Goal: Communication & Community: Share content

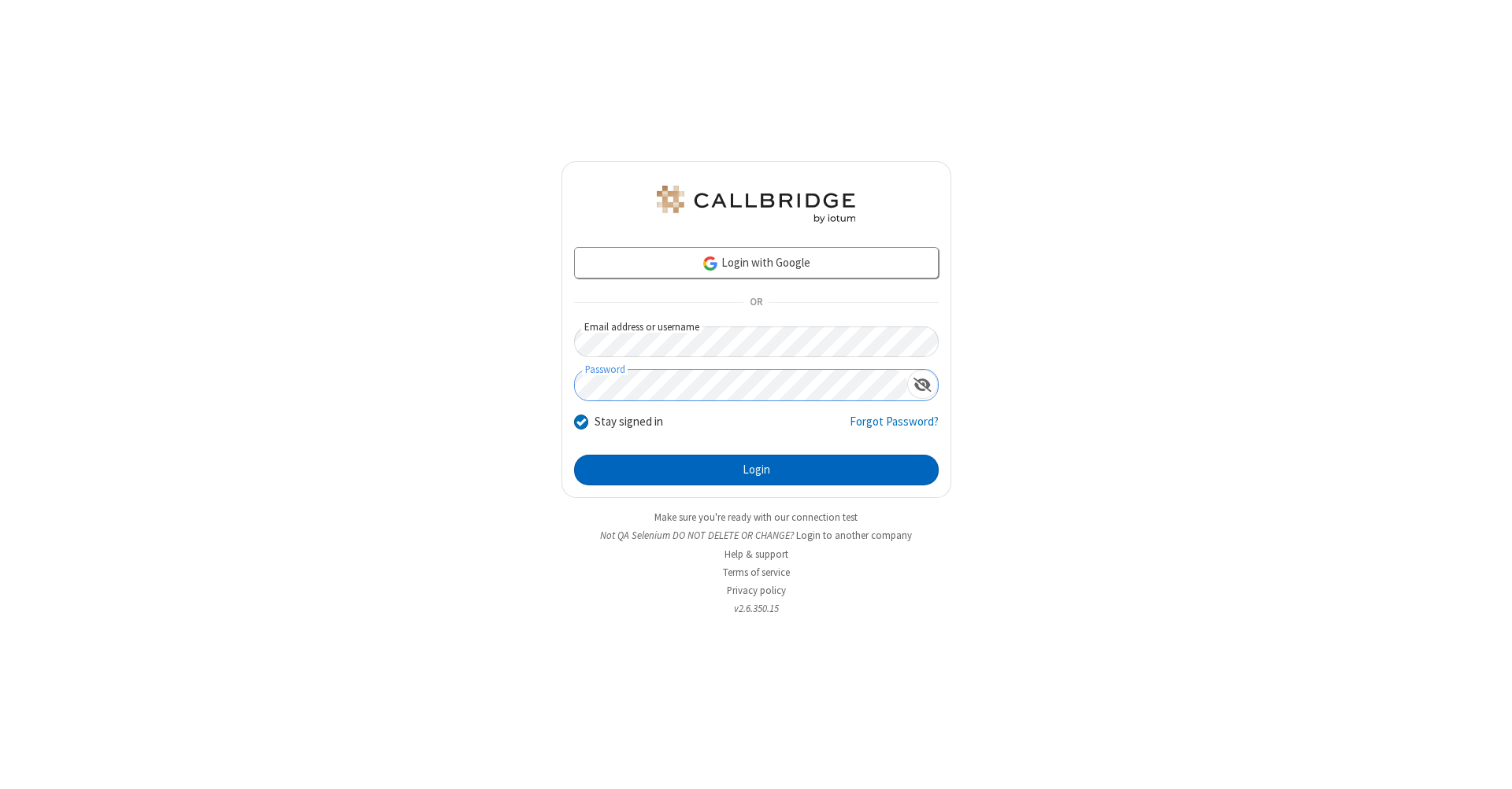
click at [756, 471] on button "Login" at bounding box center [756, 471] width 365 height 32
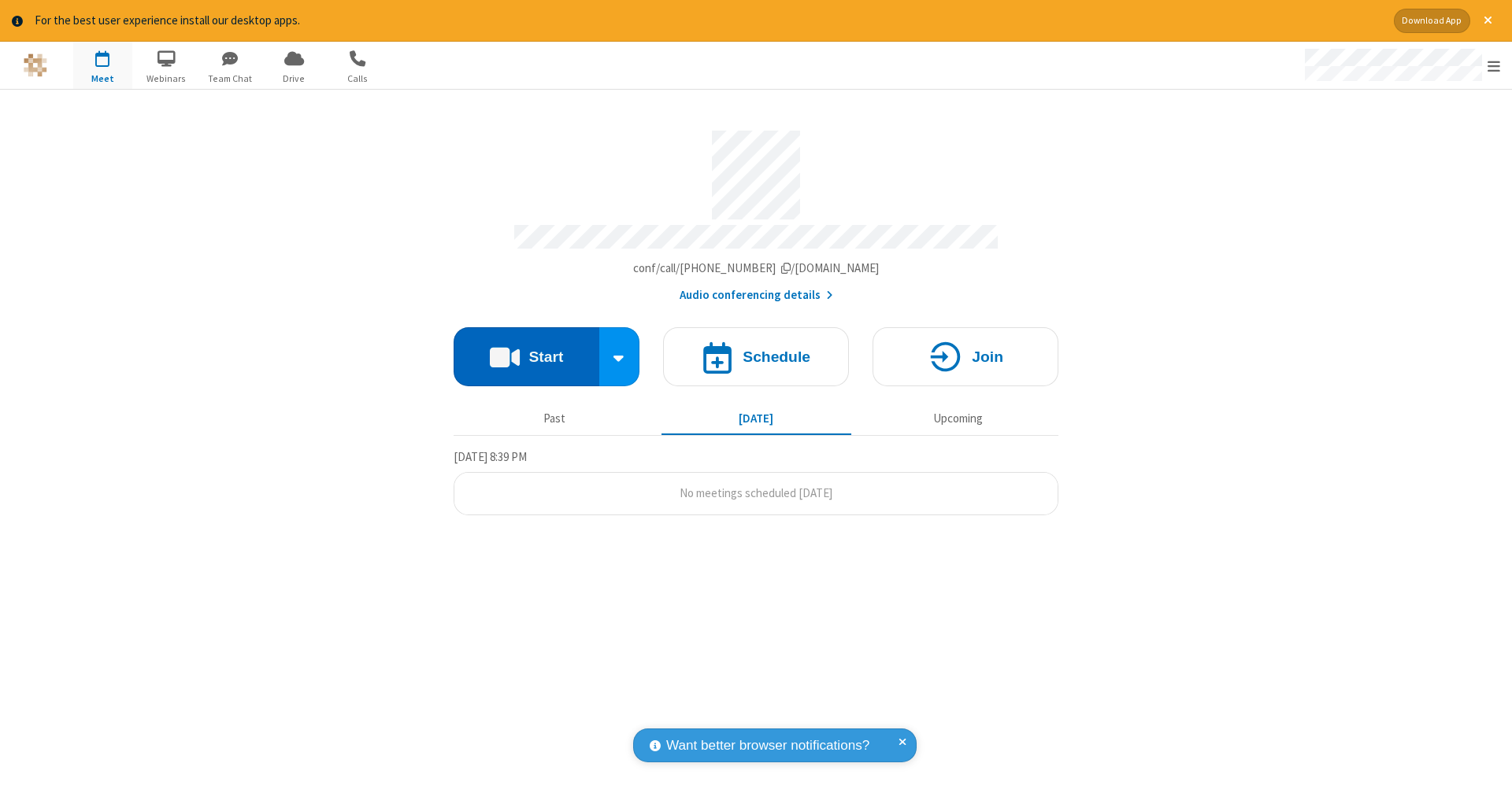
click at [526, 348] on button "Start" at bounding box center [527, 357] width 145 height 59
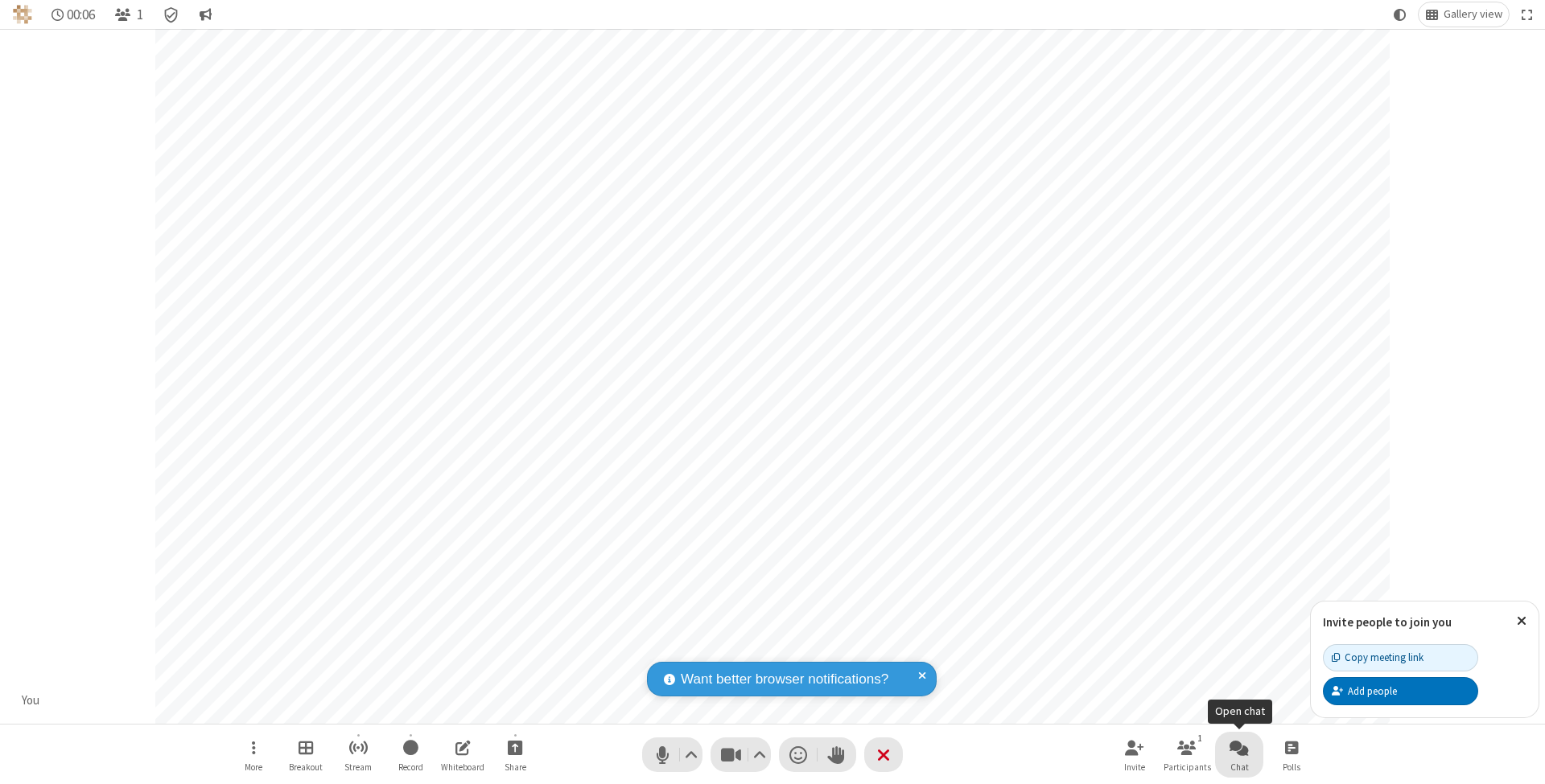
click at [1238, 747] on span "Open chat" at bounding box center [1239, 748] width 19 height 20
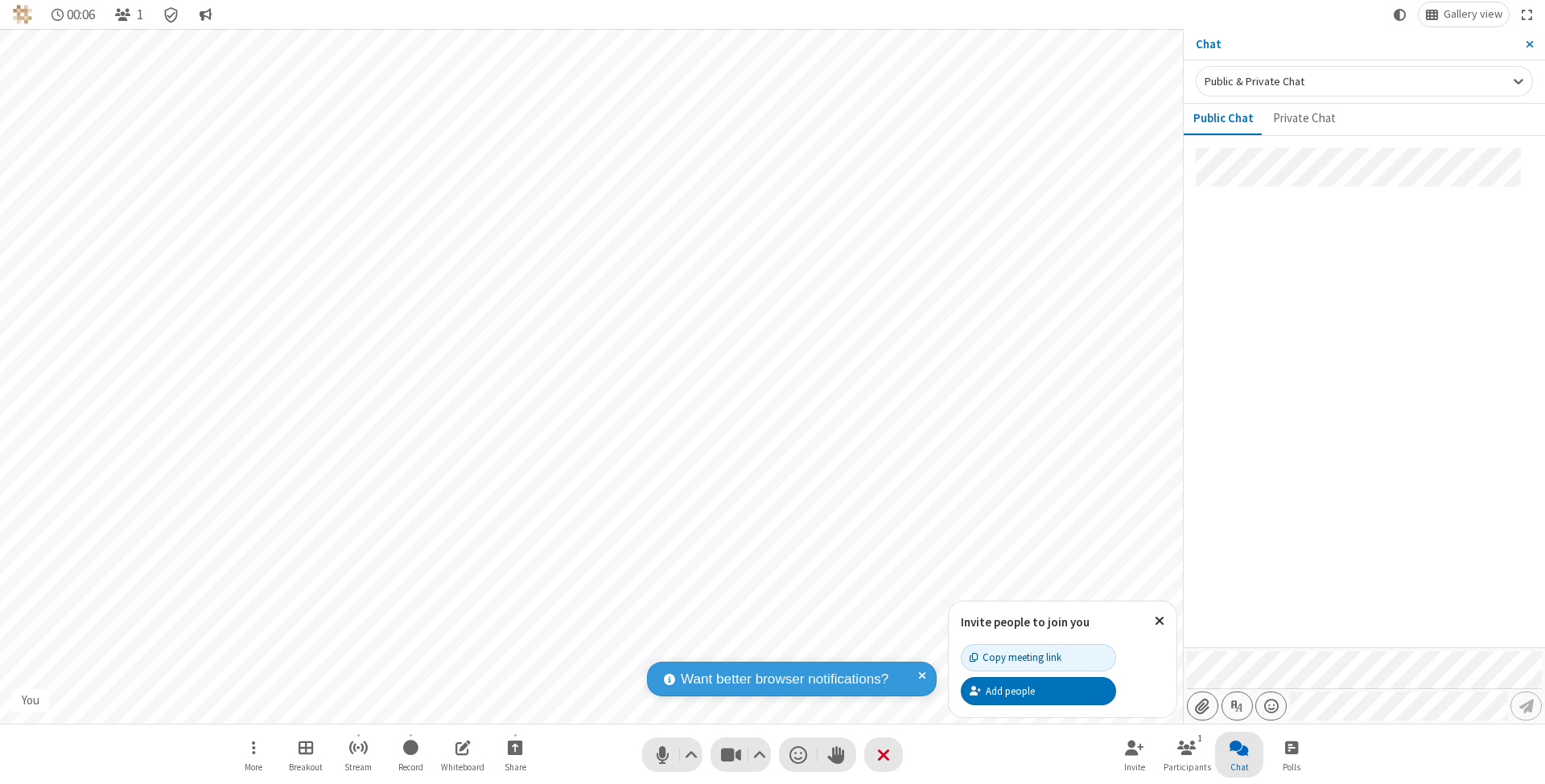
type input "C:\fakepath\doc_test.docx"
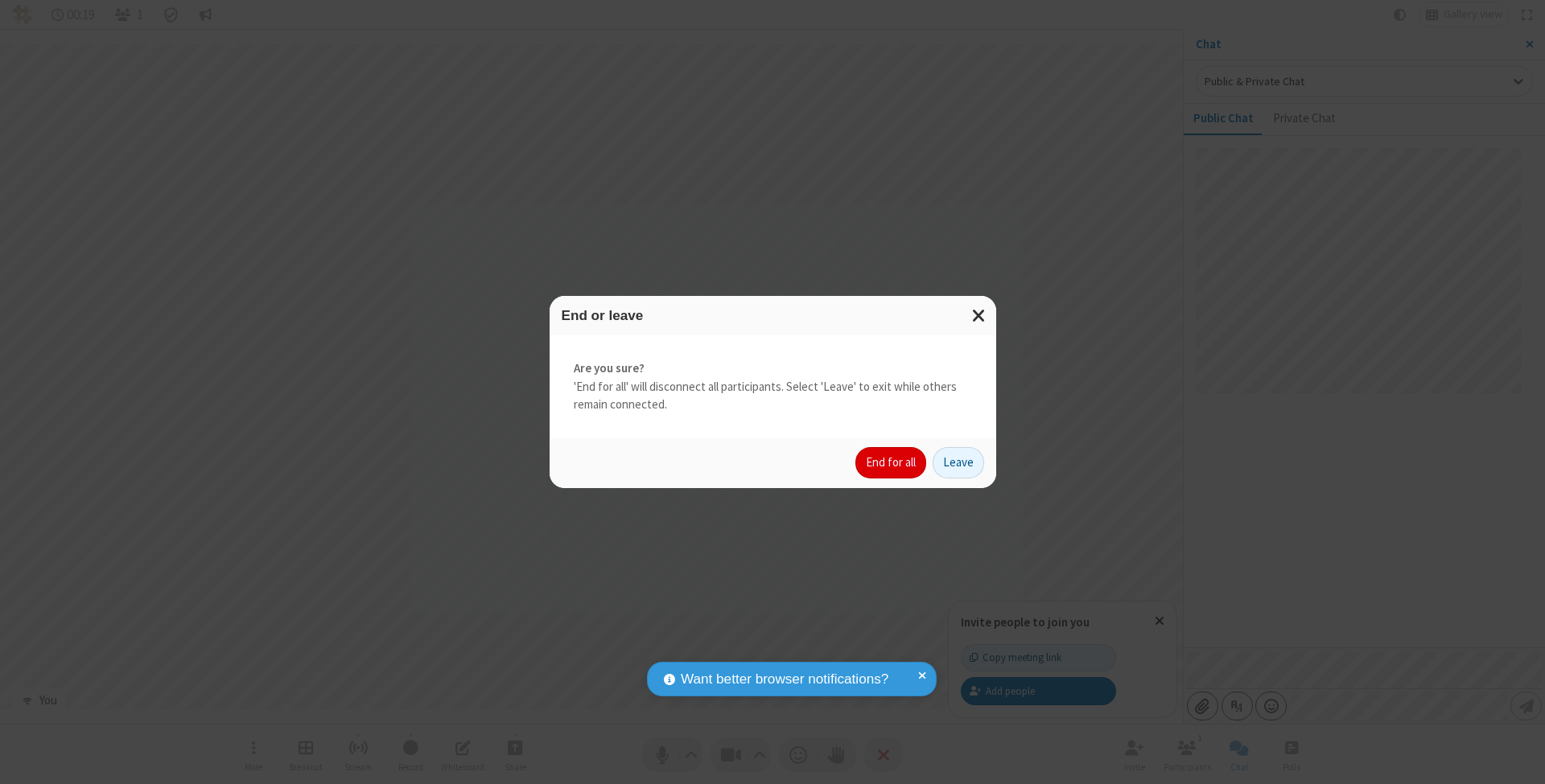
click at [892, 462] on button "End for all" at bounding box center [890, 463] width 71 height 33
